Goal: Share content: Share content

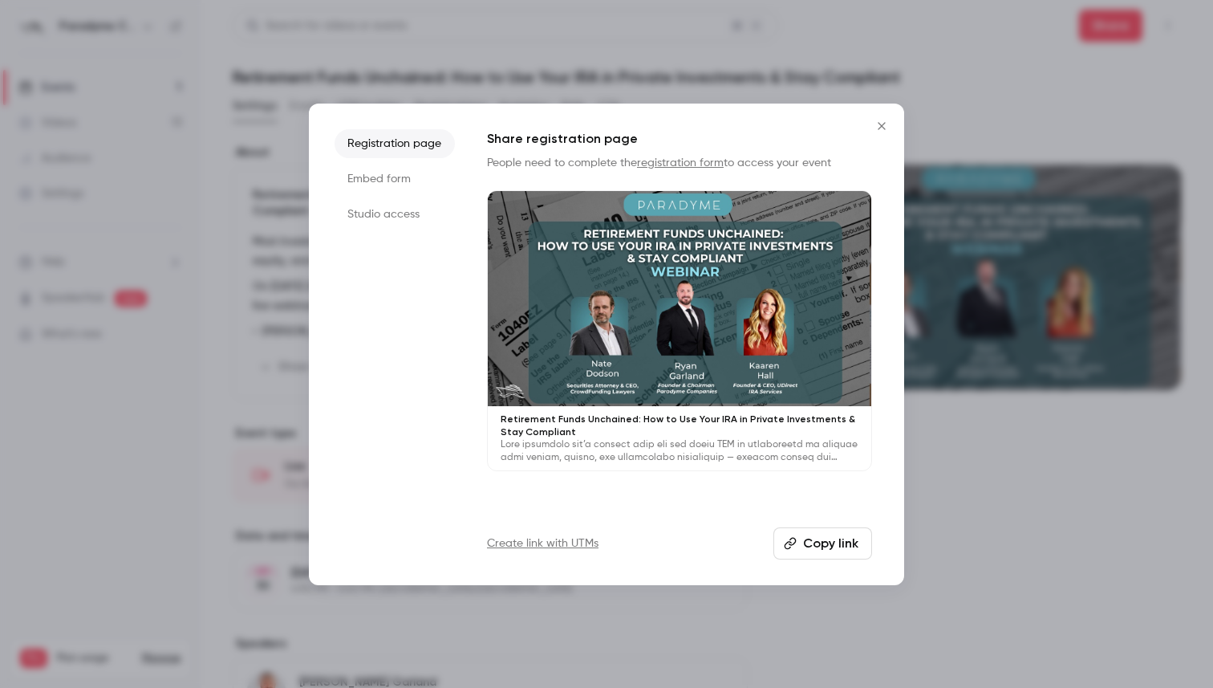
click at [879, 128] on icon "Close" at bounding box center [881, 126] width 19 height 13
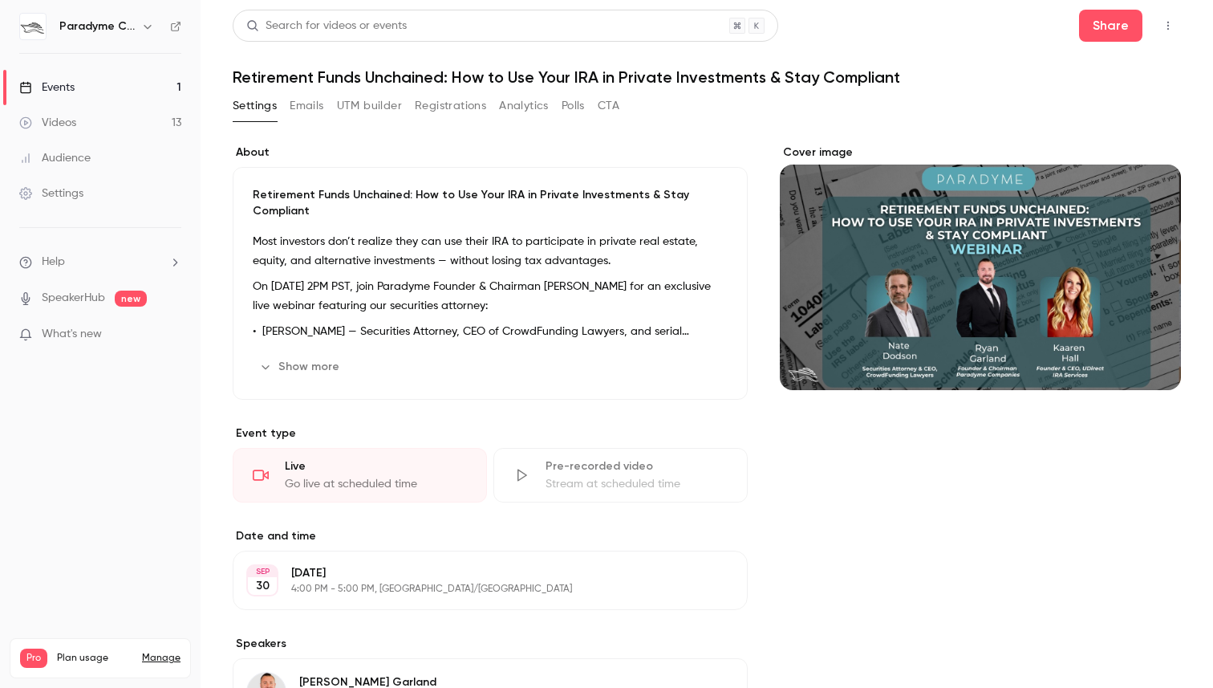
click at [99, 93] on link "Events 1" at bounding box center [100, 87] width 201 height 35
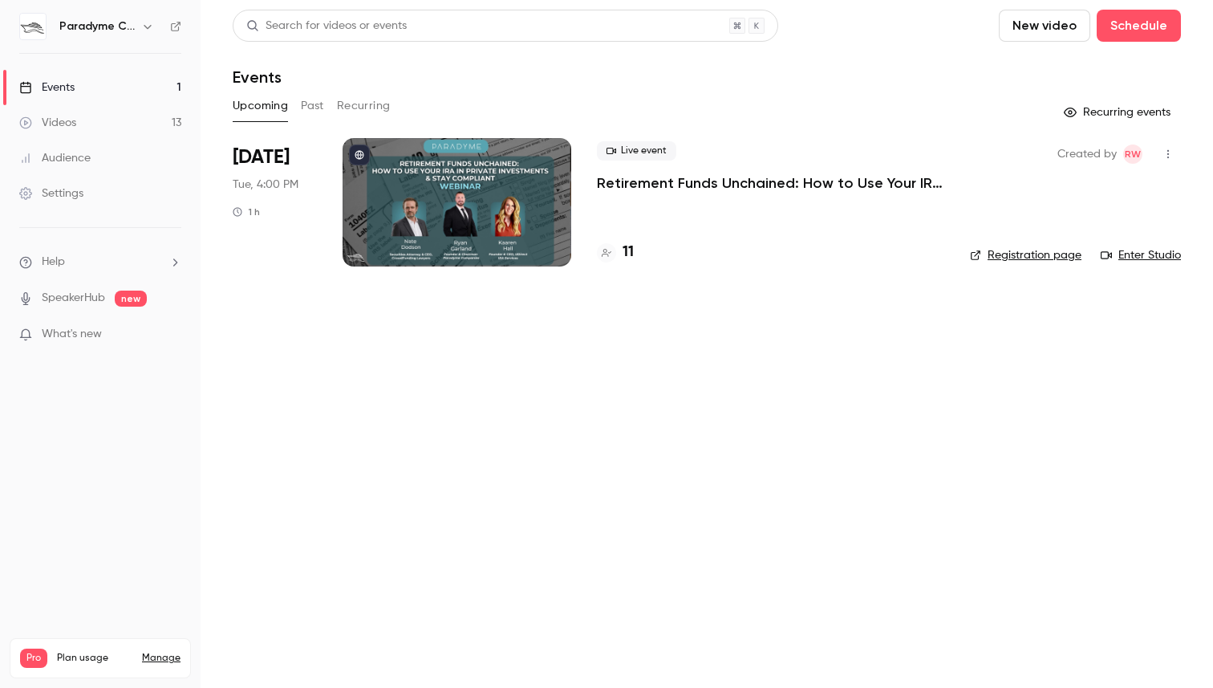
click at [453, 218] on div at bounding box center [457, 202] width 229 height 128
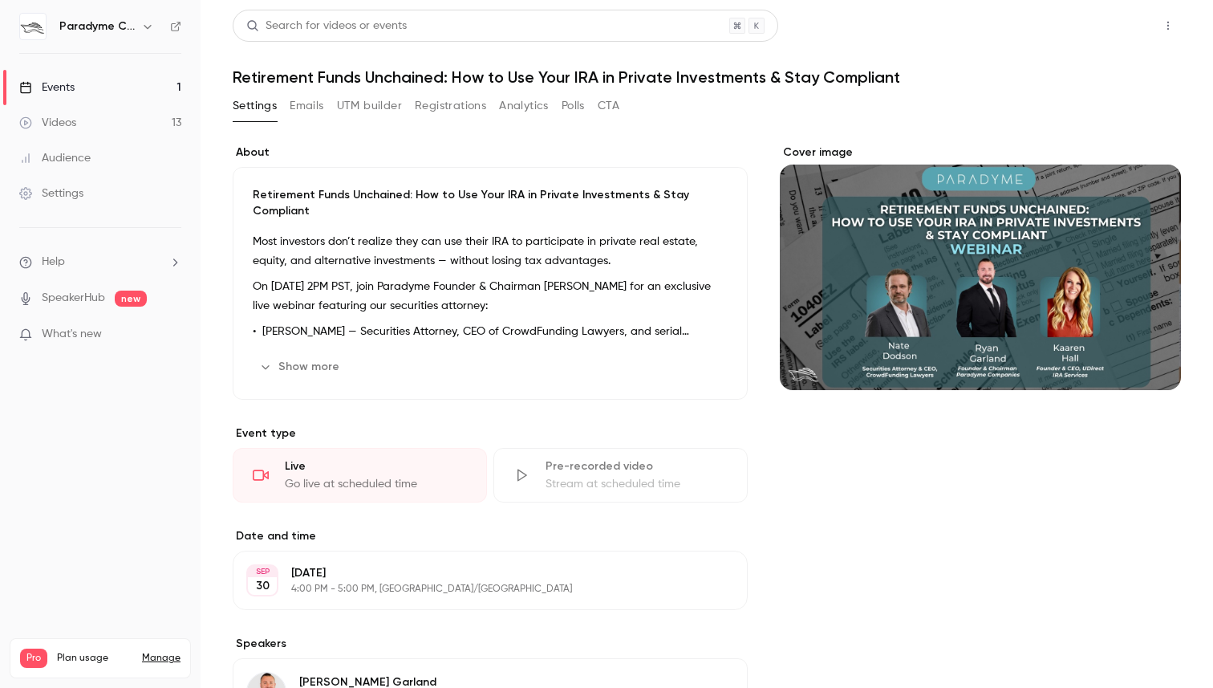
click at [1123, 29] on button "Share" at bounding box center [1110, 26] width 63 height 32
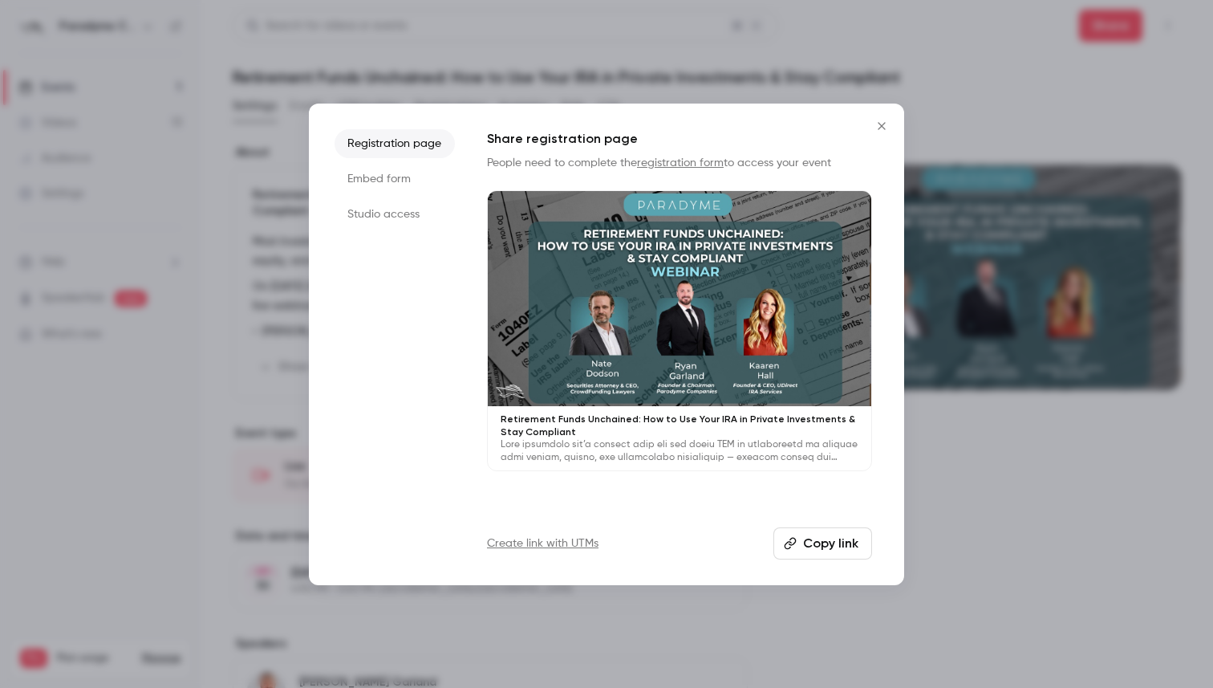
click at [802, 542] on button "Copy link" at bounding box center [822, 543] width 99 height 32
click at [883, 121] on icon "Close" at bounding box center [881, 126] width 19 height 13
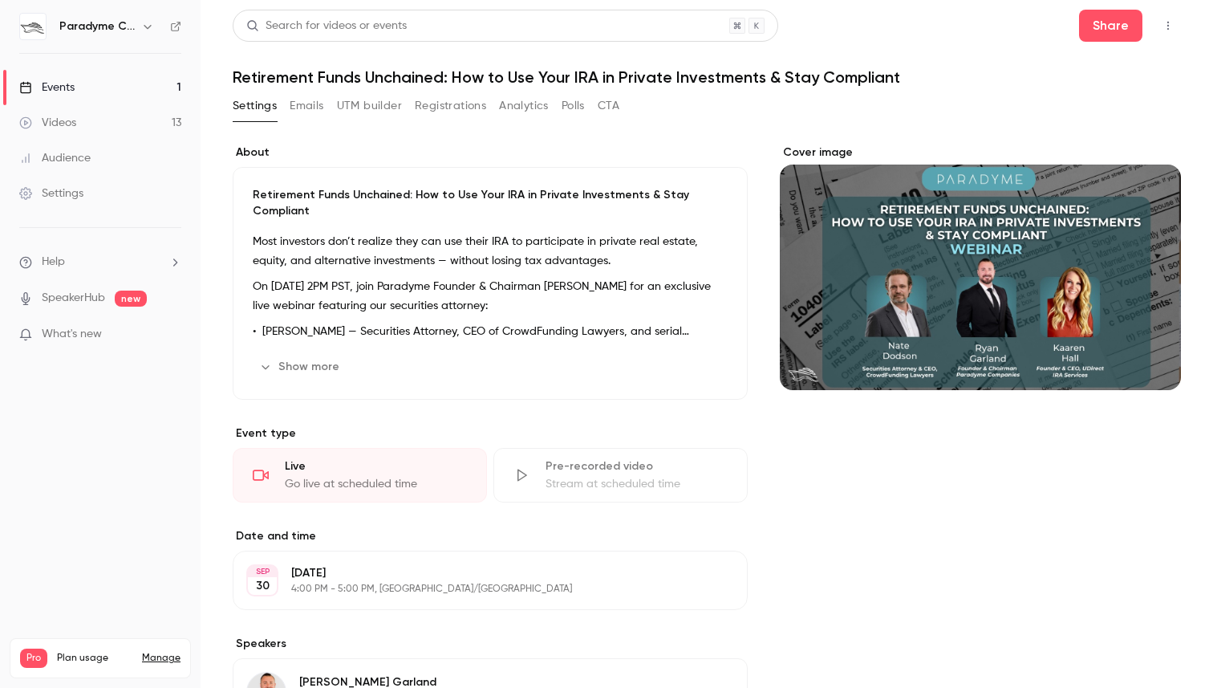
click at [883, 121] on div "Settings Emails UTM builder Registrations Analytics Polls CTA" at bounding box center [707, 109] width 948 height 32
click at [129, 79] on link "Events 1" at bounding box center [100, 87] width 201 height 35
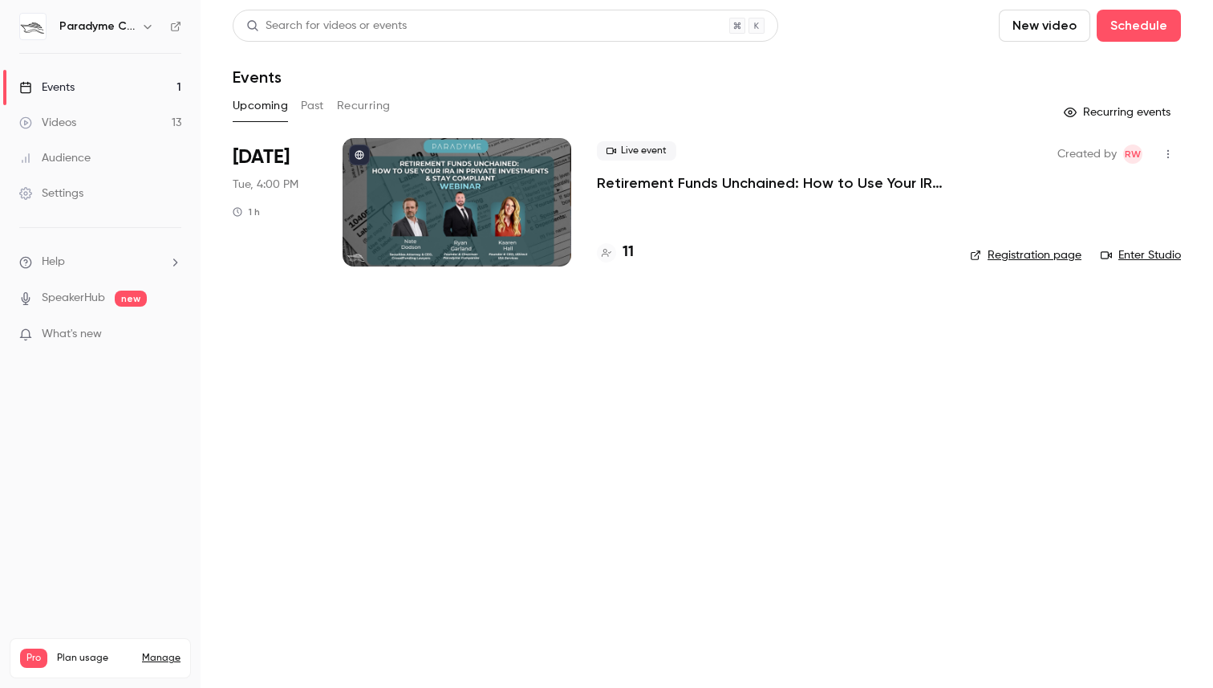
click at [630, 255] on h4 "11" at bounding box center [628, 253] width 11 height 22
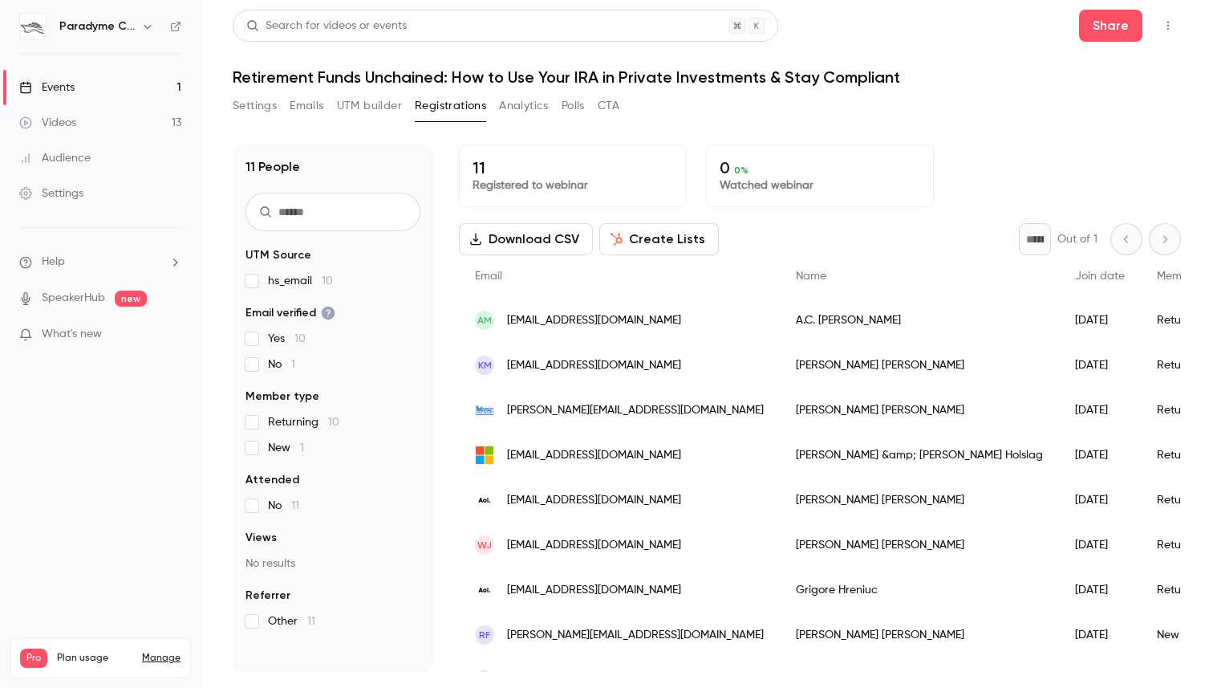
click at [664, 240] on button "Create Lists" at bounding box center [659, 239] width 120 height 32
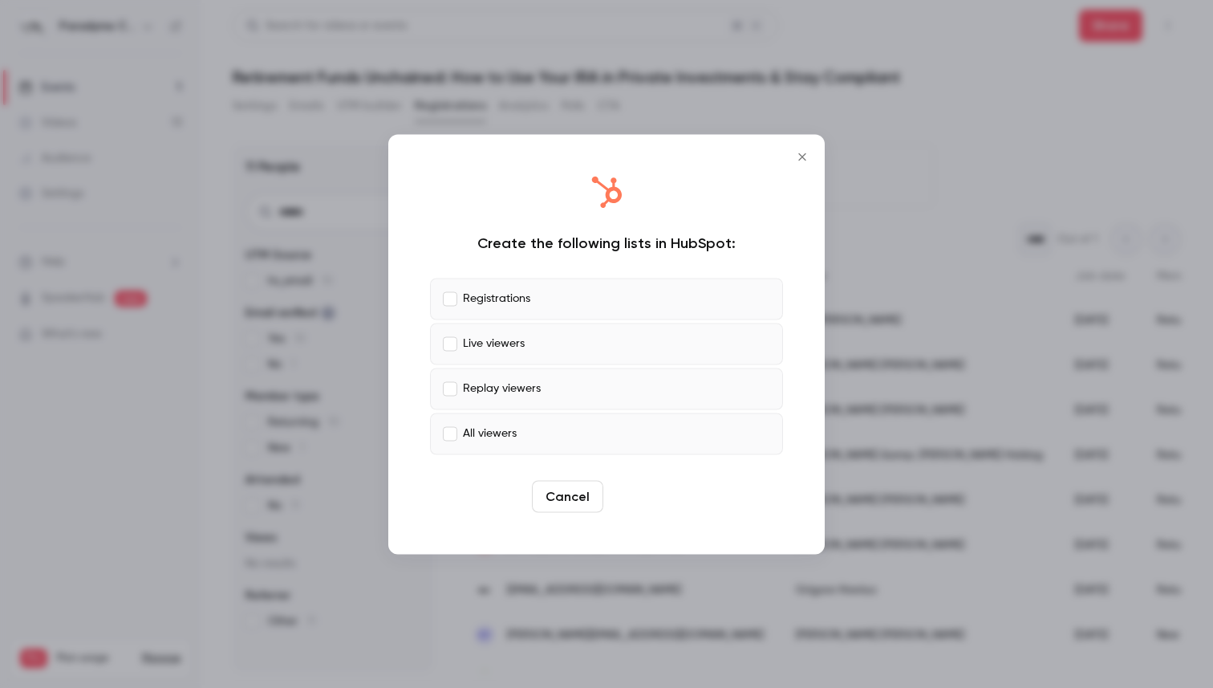
click at [639, 483] on button "Create" at bounding box center [646, 496] width 72 height 32
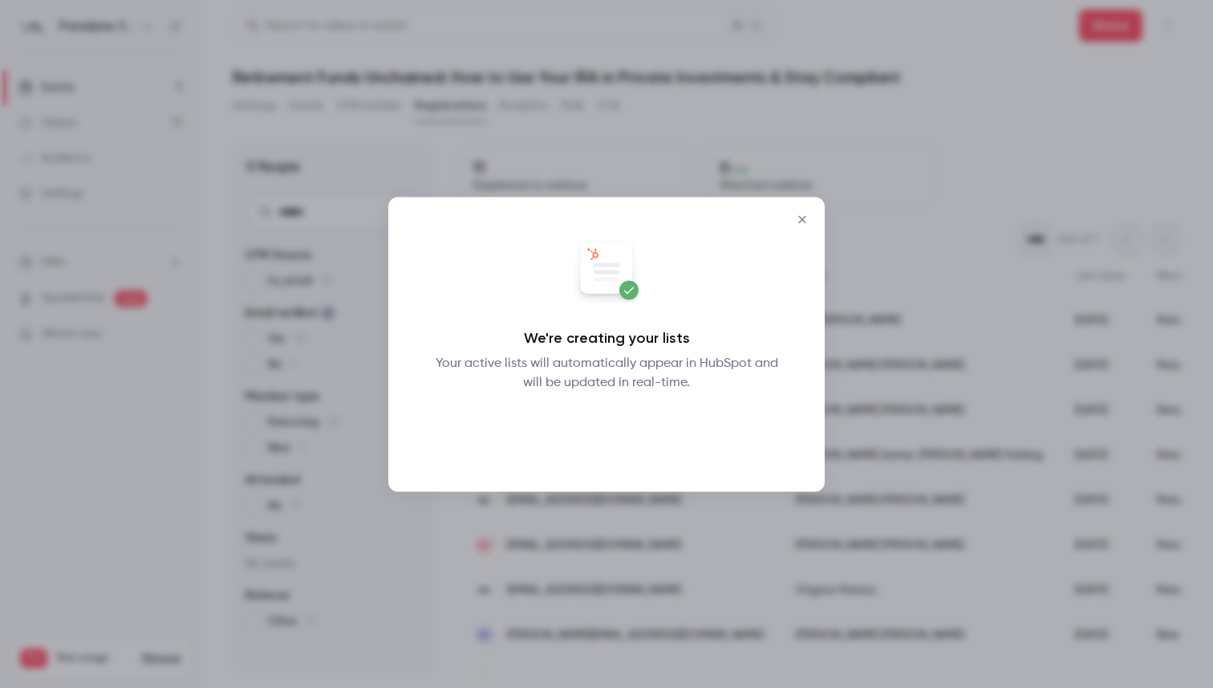
click at [615, 434] on button "Okay" at bounding box center [607, 433] width 59 height 32
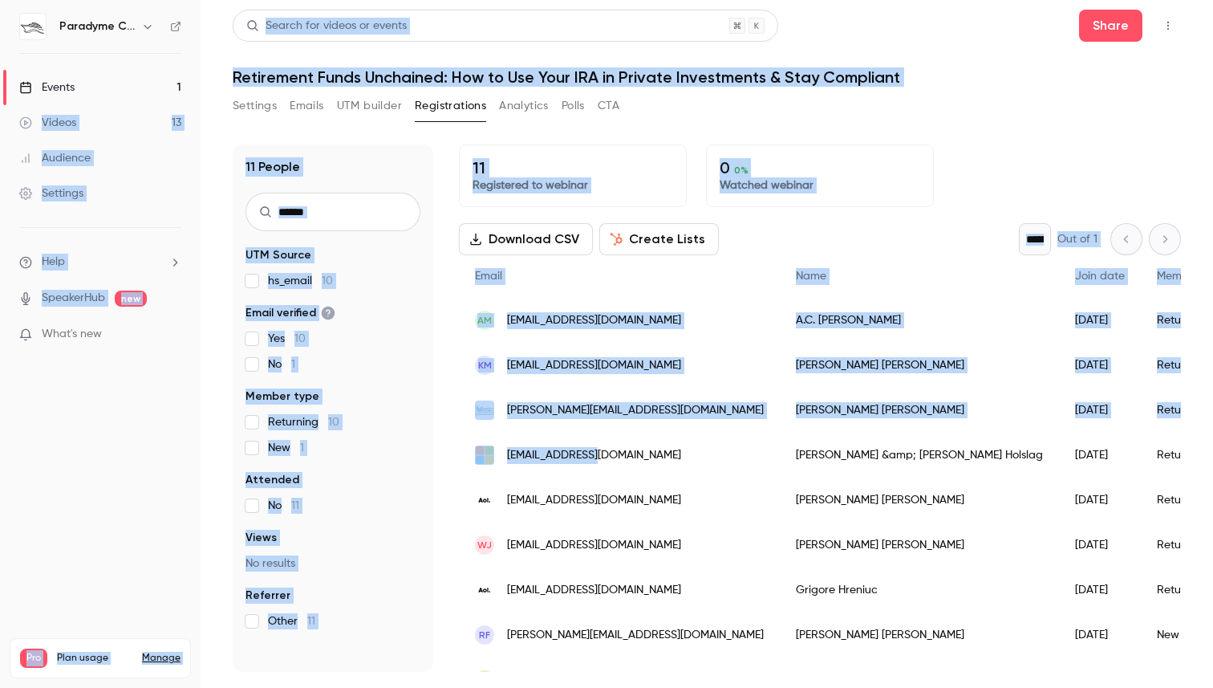
drag, startPoint x: 615, startPoint y: 434, endPoint x: 120, endPoint y: 85, distance: 605.7
click at [128, 97] on div "Paradyme Companies Events 1 Videos 13 Audience Settings Help SpeakerHub new Wha…" at bounding box center [606, 344] width 1213 height 688
